Goal: Book appointment/travel/reservation

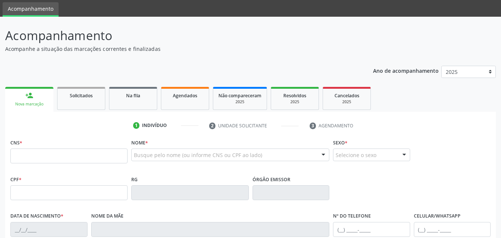
scroll to position [37, 0]
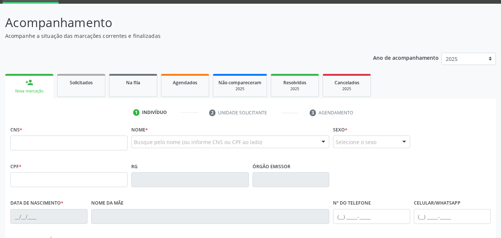
click at [42, 146] on input "text" at bounding box center [68, 142] width 117 height 15
type input "708 6080 0436 6087"
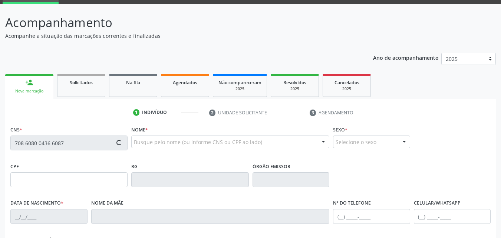
type input "063.093.614-57"
type input "[DATE]"
type input "[PERSON_NAME]"
type input "[PHONE_NUMBER]"
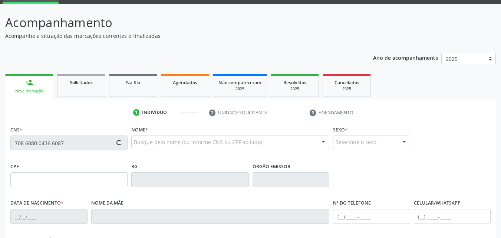
type input "879"
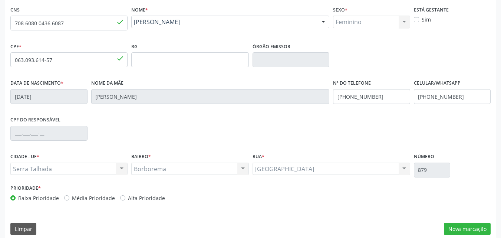
scroll to position [164, 0]
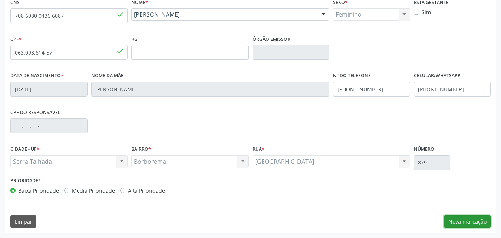
click at [472, 221] on button "Nova marcação" at bounding box center [467, 221] width 47 height 13
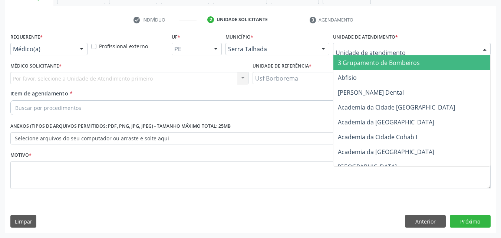
click at [372, 46] on div at bounding box center [412, 49] width 158 height 13
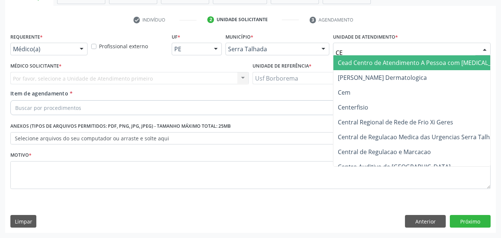
type input "CEM"
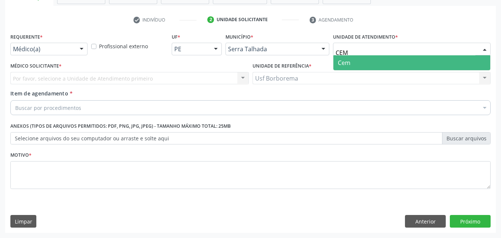
click at [387, 63] on span "Cem" at bounding box center [411, 62] width 157 height 15
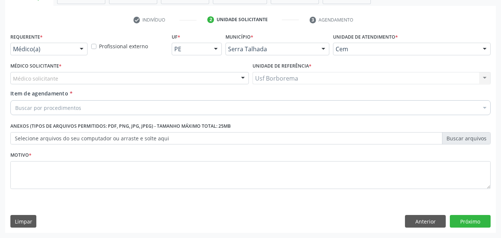
click at [31, 40] on label "Requerente *" at bounding box center [26, 36] width 32 height 11
click at [57, 75] on div "Médico solicitante" at bounding box center [129, 78] width 238 height 13
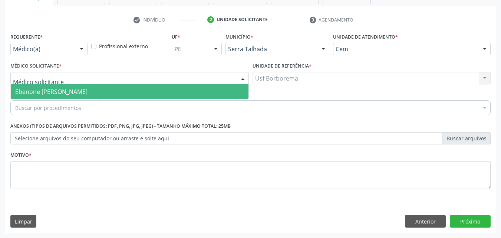
click at [56, 90] on span "Ebenone [PERSON_NAME]" at bounding box center [51, 91] width 72 height 8
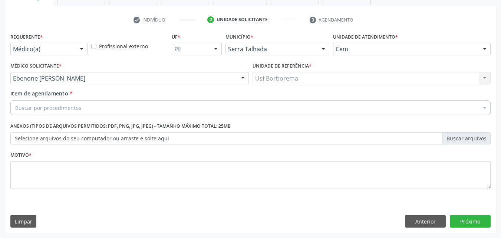
click at [54, 54] on div "Médico(a)" at bounding box center [48, 49] width 77 height 13
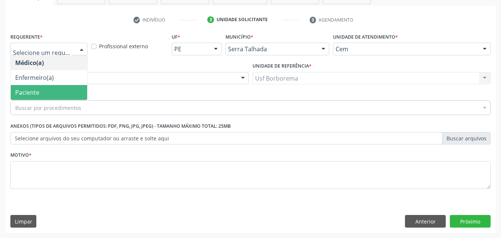
click at [54, 86] on span "Paciente" at bounding box center [49, 92] width 76 height 15
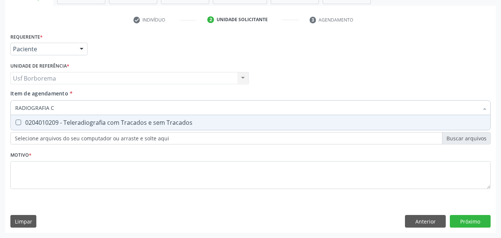
type input "RADIOGRAFIA"
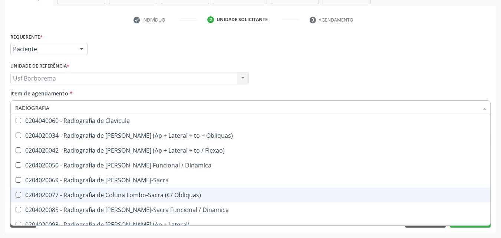
scroll to position [371, 0]
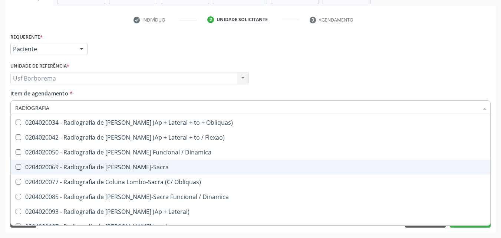
click at [188, 164] on div "0204020069 - Radiografia de [PERSON_NAME]-Sacra" at bounding box center [250, 167] width 470 height 6
checkbox Lombo-Sacra "true"
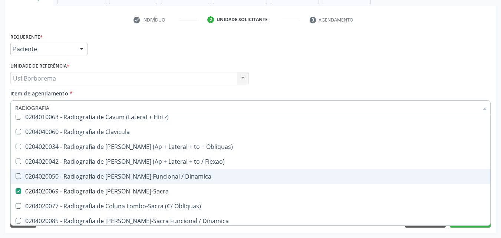
scroll to position [334, 0]
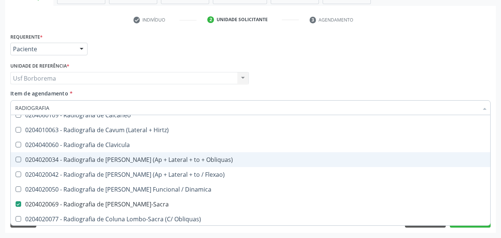
click at [192, 159] on div "0204020034 - Radiografia de [PERSON_NAME] (Ap + Lateral + to + Obliquas)" at bounding box center [250, 159] width 470 height 6
checkbox Obliquas\) "true"
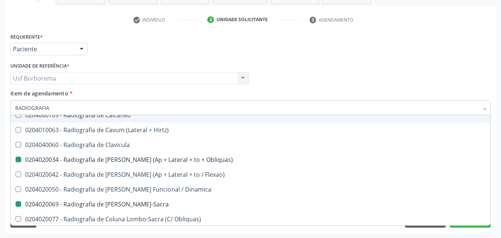
click at [188, 95] on div "Item de agendamento * RADIOGRAFIA Desfazer seleção 0204010039 - Radiografia Bil…" at bounding box center [250, 100] width 480 height 23
checkbox Wing\) "true"
checkbox Oclusal "true"
checkbox Obliquas\) "false"
checkbox Lombo-Sacra "false"
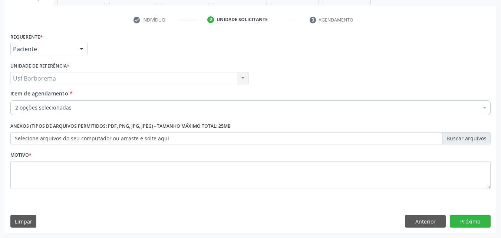
scroll to position [0, 0]
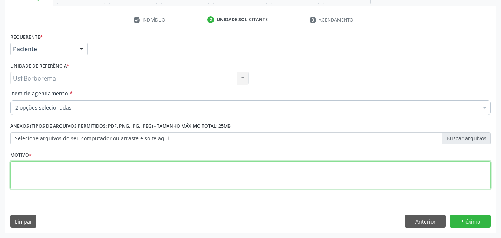
click at [183, 171] on textarea at bounding box center [250, 175] width 480 height 28
type textarea "ROTINA"
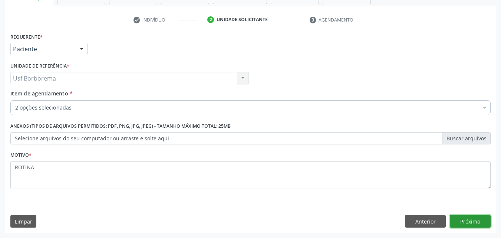
click at [468, 217] on button "Próximo" at bounding box center [470, 221] width 41 height 13
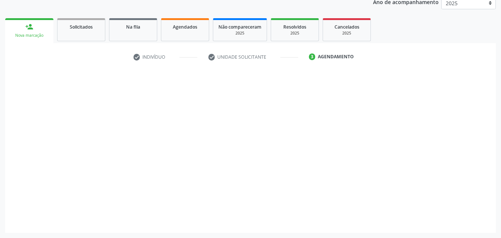
scroll to position [93, 0]
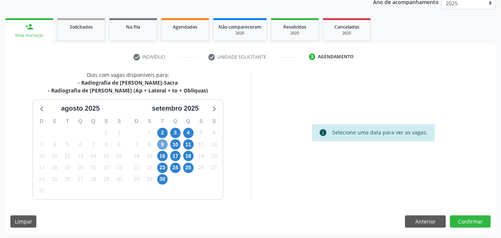
click at [163, 142] on span "9" at bounding box center [162, 144] width 10 height 10
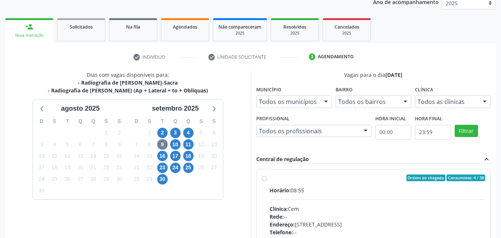
click at [476, 103] on div "Todos as clínicas" at bounding box center [453, 101] width 76 height 13
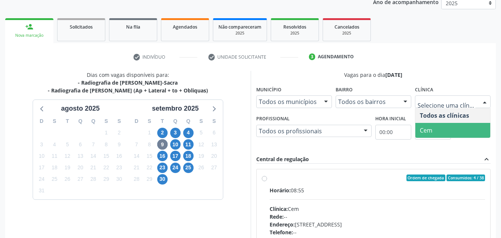
click at [461, 132] on span "Cem" at bounding box center [452, 130] width 75 height 15
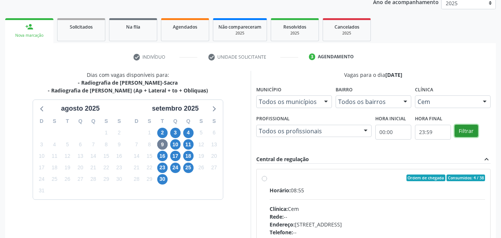
click at [471, 129] on button "Filtrar" at bounding box center [465, 131] width 23 height 13
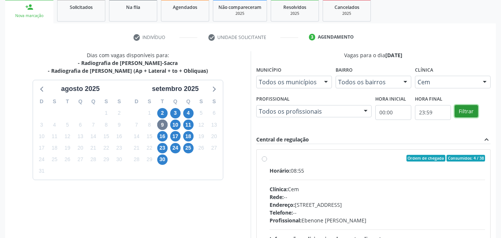
scroll to position [130, 0]
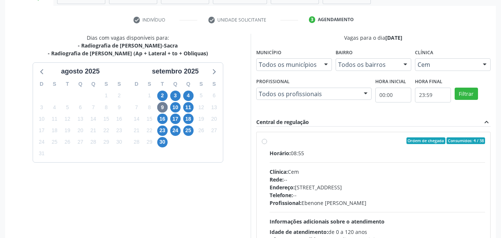
click at [261, 139] on div "Ordem de chegada Consumidos: 4 / 38 Horário: 08:55 Clínica: Cem Rede: -- Endere…" at bounding box center [373, 194] width 234 height 124
radio input "true"
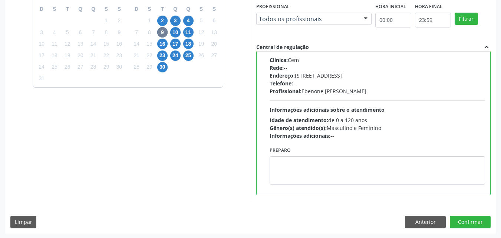
scroll to position [205, 0]
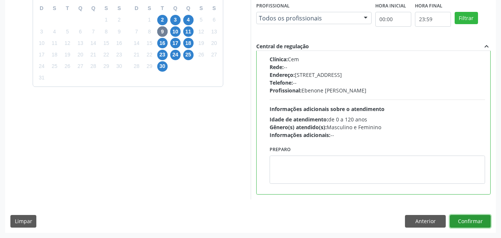
click at [479, 220] on button "Confirmar" at bounding box center [470, 221] width 41 height 13
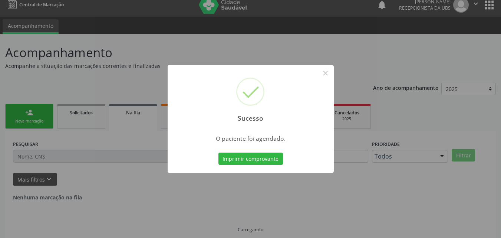
scroll to position [0, 0]
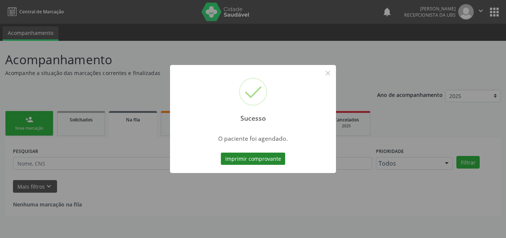
click at [255, 154] on button "Imprimir comprovante" at bounding box center [253, 158] width 64 height 13
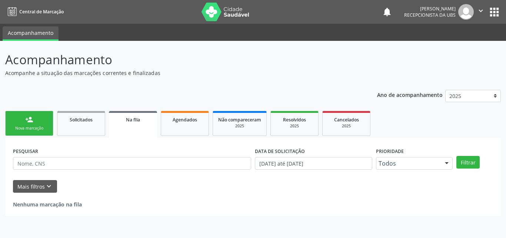
click at [16, 124] on link "person_add Nova marcação" at bounding box center [29, 123] width 48 height 25
click at [17, 124] on link "person_add Nova marcação" at bounding box center [29, 123] width 48 height 25
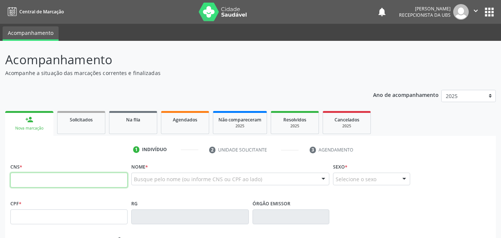
click at [62, 183] on input "text" at bounding box center [68, 179] width 117 height 15
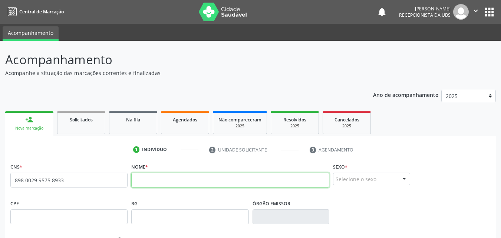
click at [143, 183] on input "text" at bounding box center [230, 179] width 198 height 15
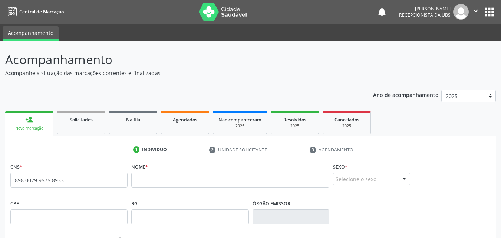
click at [114, 183] on div "none" at bounding box center [108, 180] width 33 height 10
click at [103, 174] on input "898 0029 9575 8933" at bounding box center [68, 179] width 117 height 15
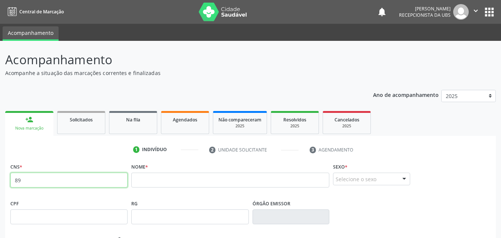
type input "8"
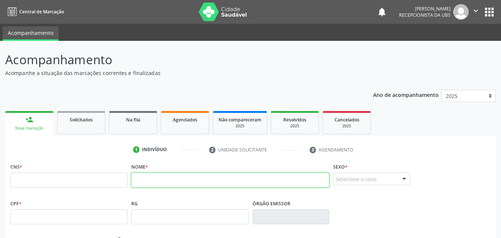
click at [156, 185] on input "text" at bounding box center [230, 179] width 198 height 15
type input "N"
click at [160, 183] on input "[PERSON_NAME]" at bounding box center [230, 179] width 198 height 15
type input "[PERSON_NAME]"
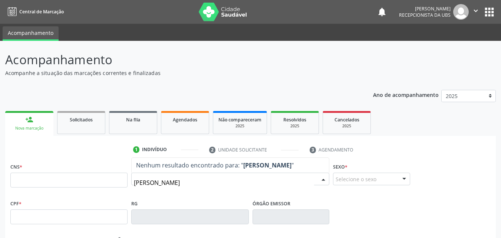
click at [204, 182] on input "BRUNA HENRIQUE" at bounding box center [224, 182] width 180 height 15
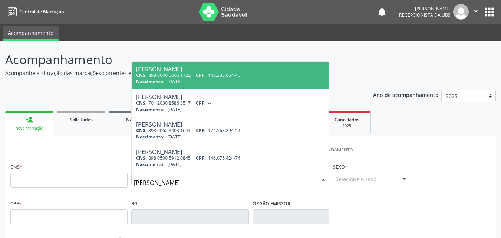
type input "[PERSON_NAME]"
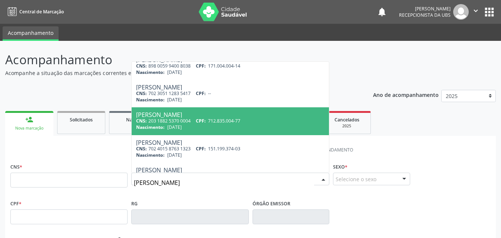
scroll to position [74, 0]
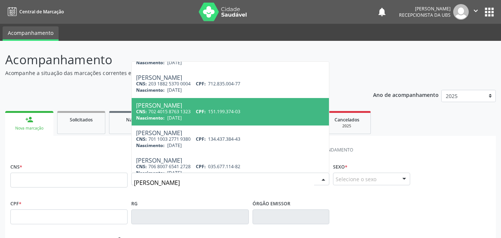
click at [255, 111] on div "CNS: 702 4015 8763 1323 CPF: 151.199.374-03" at bounding box center [230, 111] width 188 height 6
type input "702 4015 8763 1323"
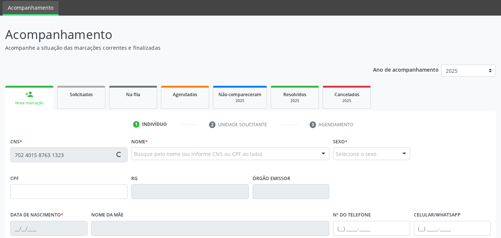
type input "151.199.374-03"
type input "16/07/2006"
type input "Cicera Maria Barboza de Souza"
type input "(87) 99668-3748"
type input "063.260.234-16"
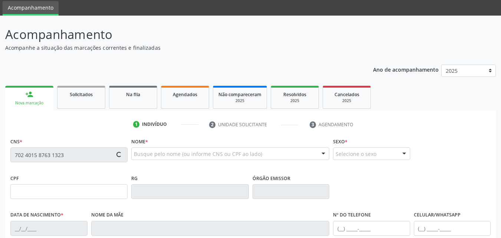
type input "488"
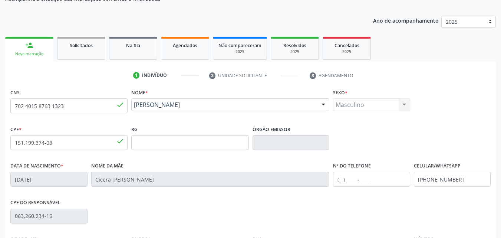
scroll to position [111, 0]
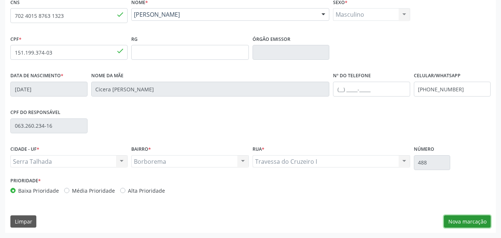
click at [469, 219] on button "Nova marcação" at bounding box center [467, 221] width 47 height 13
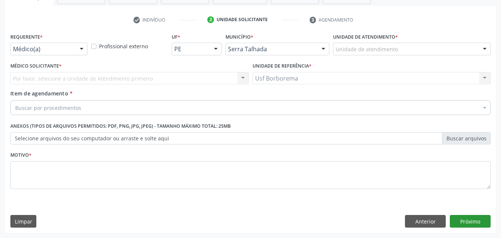
scroll to position [130, 0]
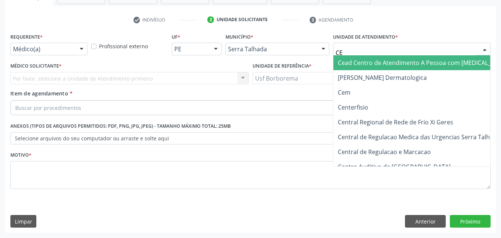
type input "CEM"
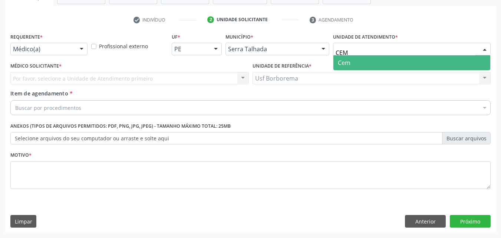
click at [361, 58] on span "Cem" at bounding box center [411, 62] width 157 height 15
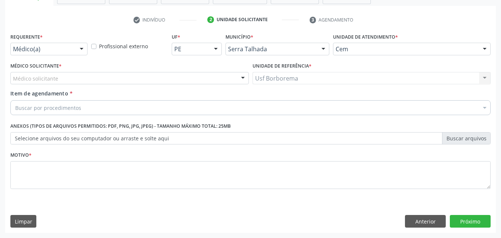
click at [178, 77] on div "Médico solicitante" at bounding box center [129, 78] width 238 height 13
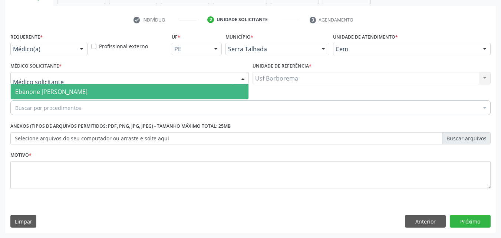
click at [172, 88] on span "Ebenone [PERSON_NAME]" at bounding box center [130, 91] width 238 height 15
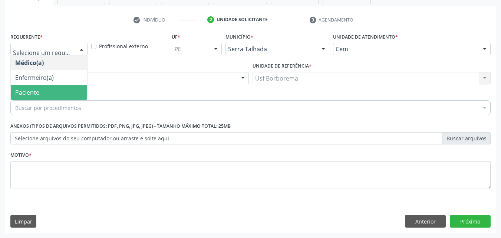
click at [65, 90] on span "Paciente" at bounding box center [49, 92] width 76 height 15
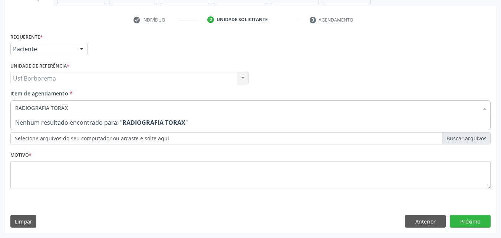
click at [100, 109] on input "RADIOGRAFIA TORAX" at bounding box center [246, 107] width 463 height 15
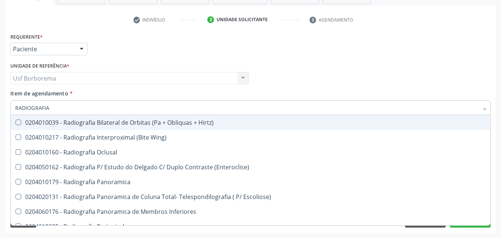
type input "RADIOGRAFIA"
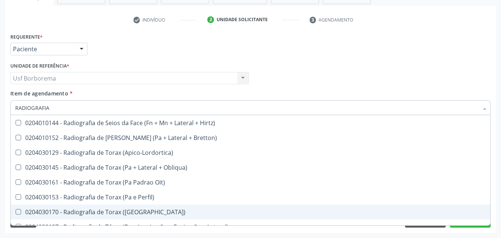
scroll to position [920, 0]
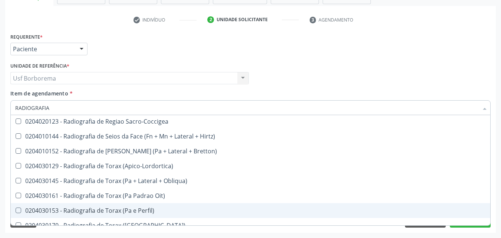
click at [162, 209] on div "0204030153 - Radiografia de Torax (Pa e Perfil)" at bounding box center [250, 210] width 470 height 6
checkbox Perfil\) "true"
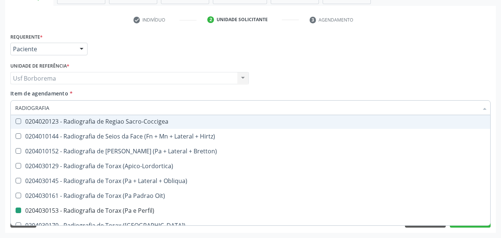
click at [120, 91] on div "Item de agendamento * RADIOGRAFIA Desfazer seleção 0204010039 - Radiografia Bil…" at bounding box center [250, 100] width 480 height 23
checkbox Wing\) "true"
checkbox Perfil\) "false"
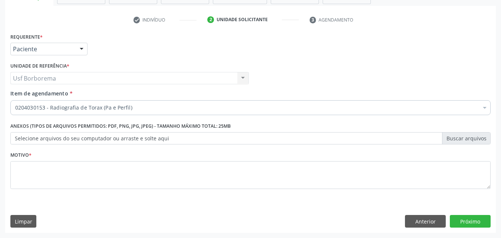
scroll to position [0, 0]
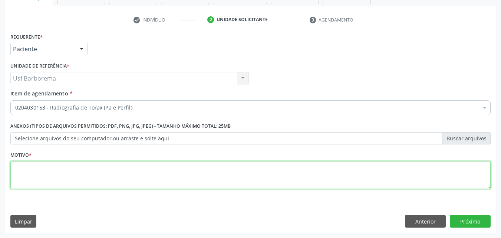
click at [101, 181] on textarea at bounding box center [250, 175] width 480 height 28
type textarea "ROTINA"
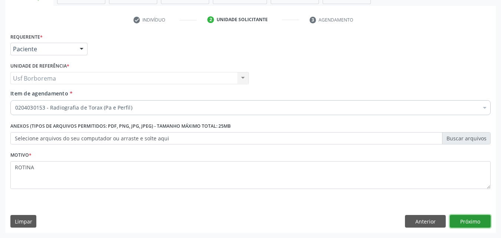
click at [456, 216] on button "Próximo" at bounding box center [470, 221] width 41 height 13
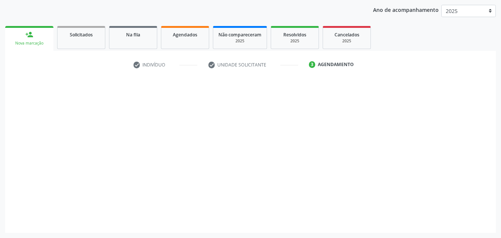
scroll to position [85, 0]
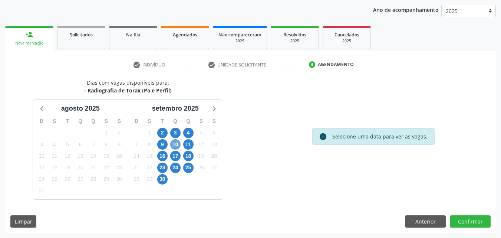
click at [174, 145] on span "10" at bounding box center [175, 144] width 10 height 10
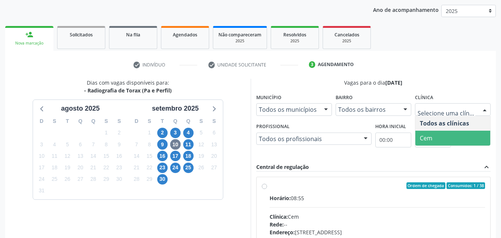
click at [427, 134] on span "Cem" at bounding box center [426, 138] width 13 height 8
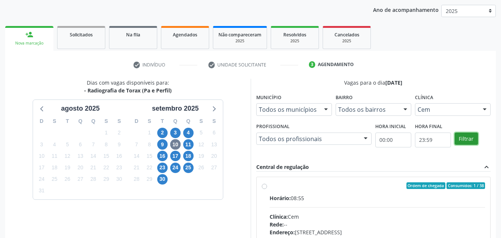
click at [475, 139] on button "Filtrar" at bounding box center [465, 138] width 23 height 13
click at [474, 139] on button "Filtrar" at bounding box center [465, 138] width 23 height 13
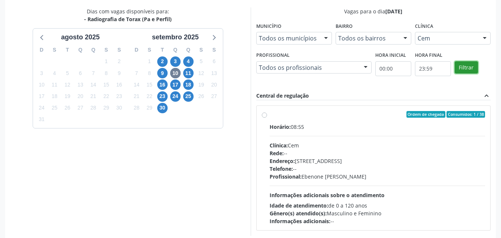
scroll to position [159, 0]
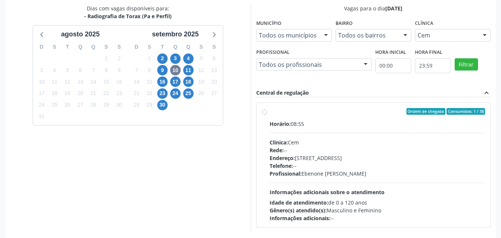
click at [264, 108] on div "Ordem de chegada Consumidos: 1 / 38 Horário: 08:55 Clínica: Cem Rede: -- Endere…" at bounding box center [374, 165] width 224 height 114
radio input "true"
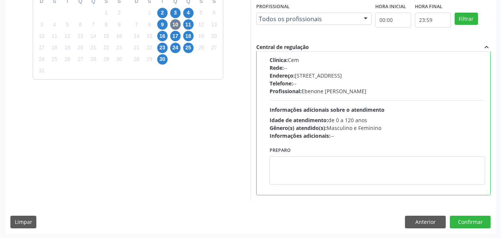
scroll to position [205, 0]
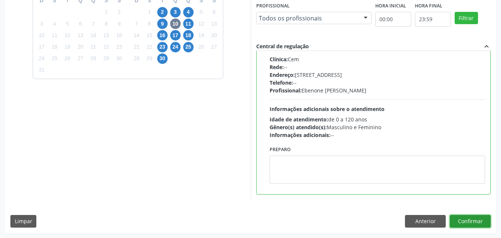
click at [470, 219] on button "Confirmar" at bounding box center [470, 221] width 41 height 13
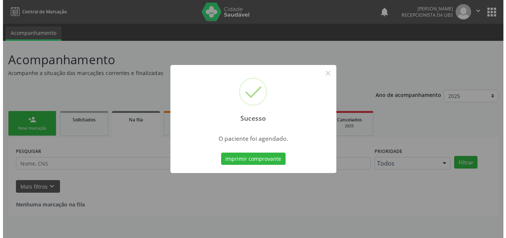
scroll to position [0, 0]
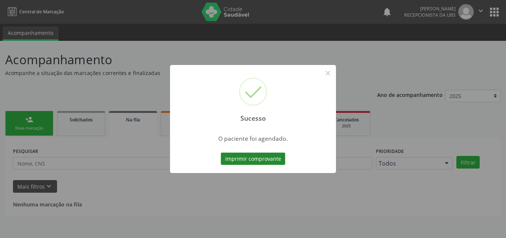
click at [272, 158] on button "Imprimir comprovante" at bounding box center [253, 158] width 64 height 13
